Goal: Navigation & Orientation: Find specific page/section

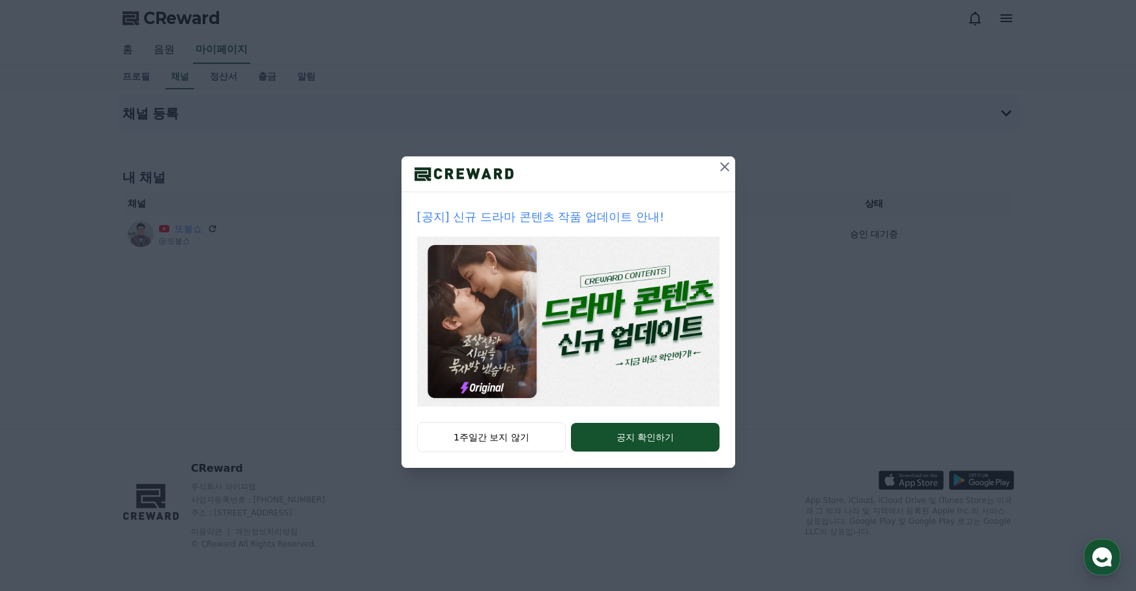
click at [723, 169] on icon at bounding box center [725, 167] width 16 height 16
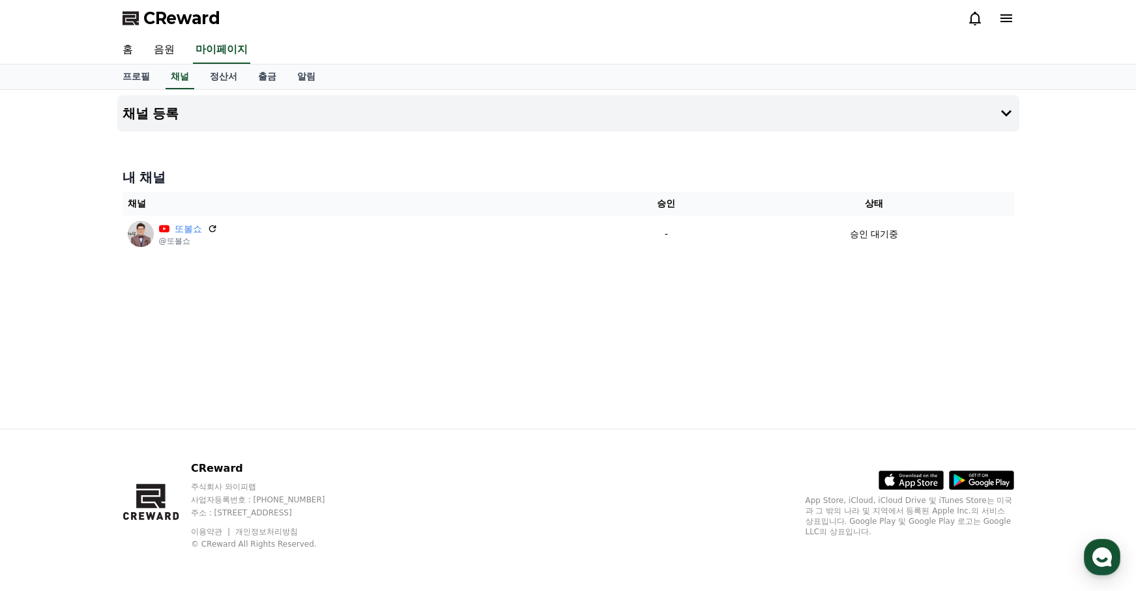
click at [184, 12] on span "CReward" at bounding box center [181, 18] width 77 height 21
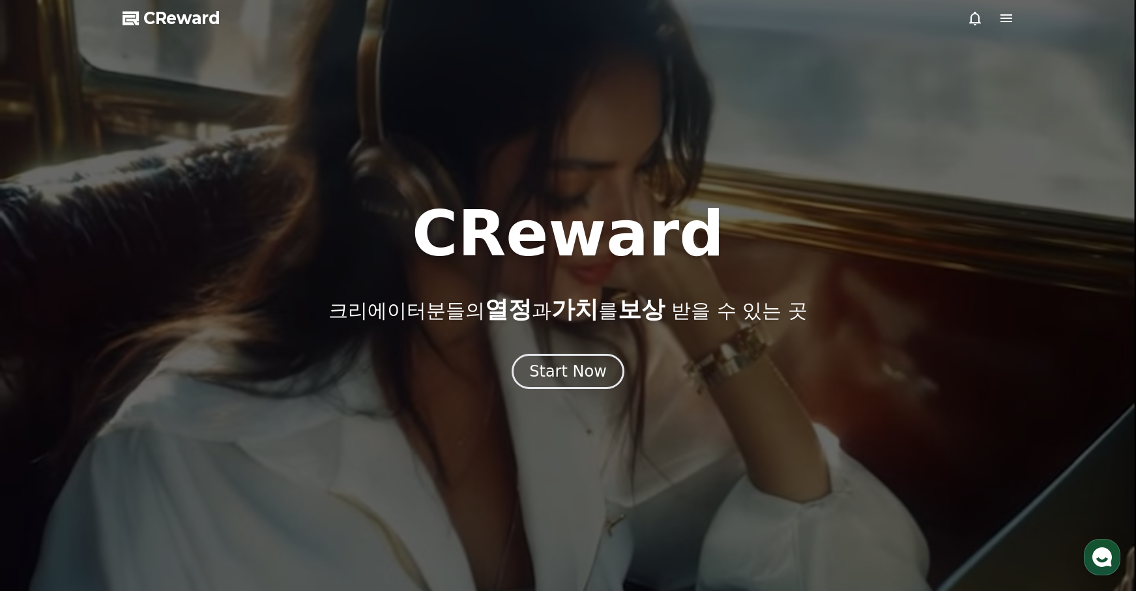
click at [1006, 14] on icon at bounding box center [1007, 18] width 12 height 8
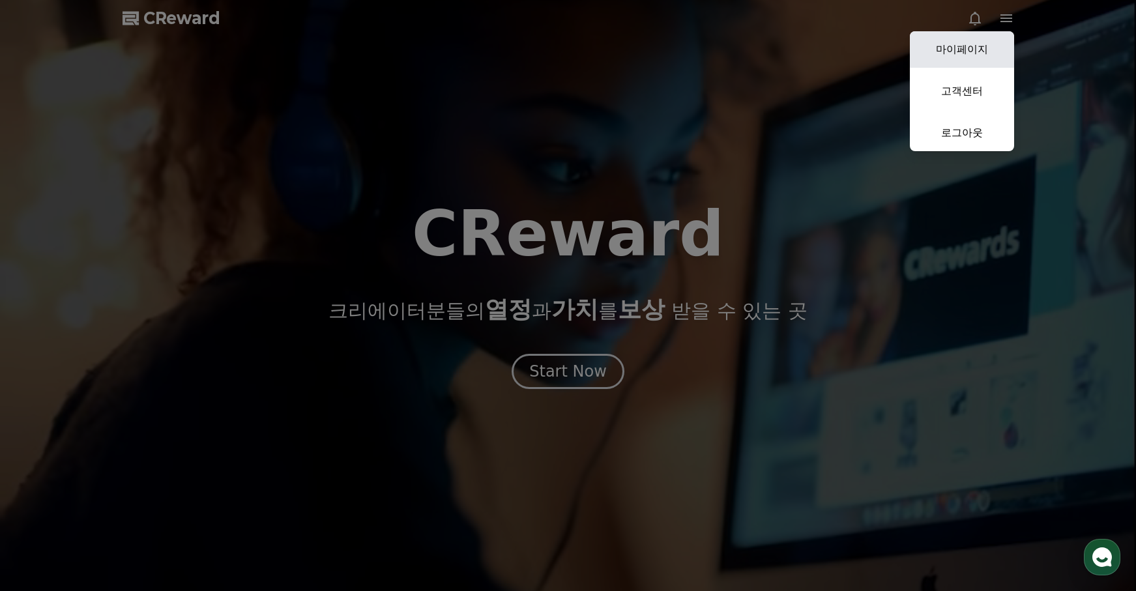
click at [955, 51] on link "마이페이지" at bounding box center [962, 49] width 104 height 37
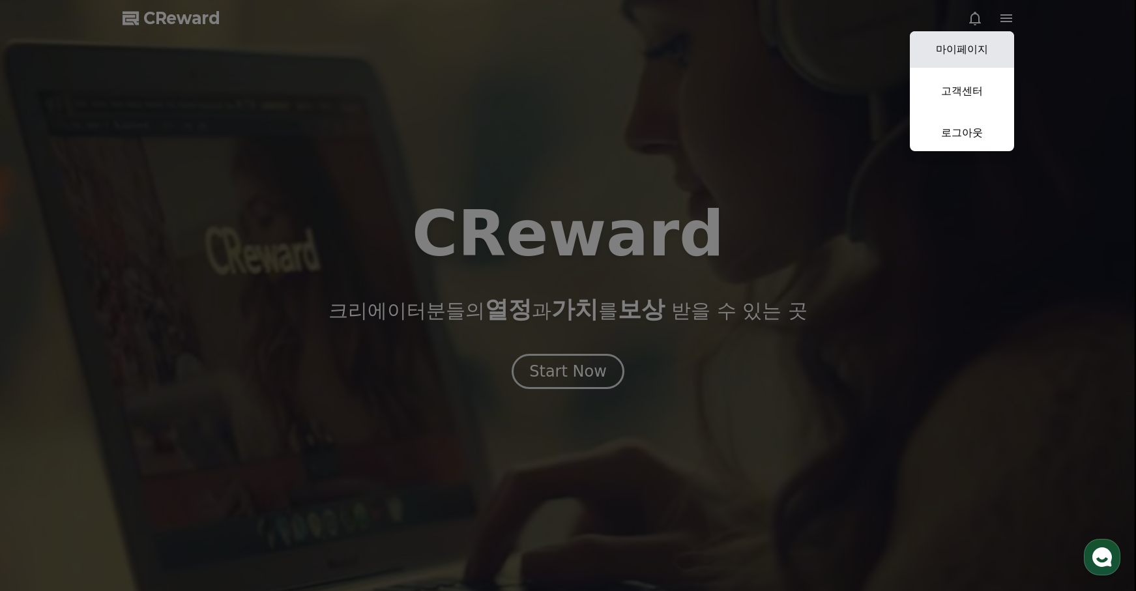
select select "**********"
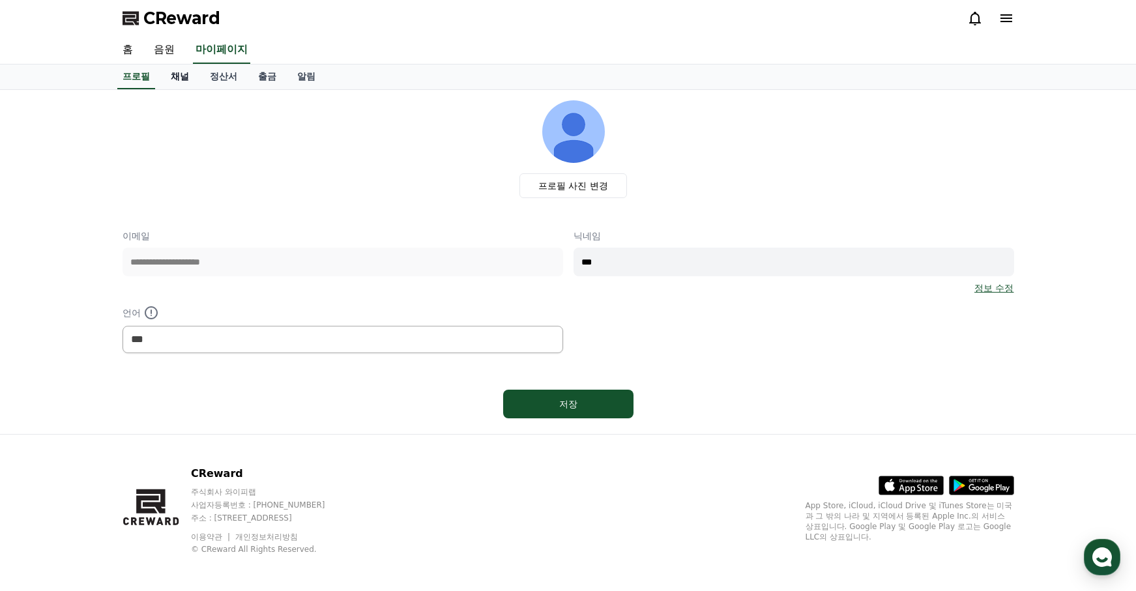
click at [185, 74] on link "채널" at bounding box center [179, 77] width 39 height 25
